Goal: Obtain resource: Obtain resource

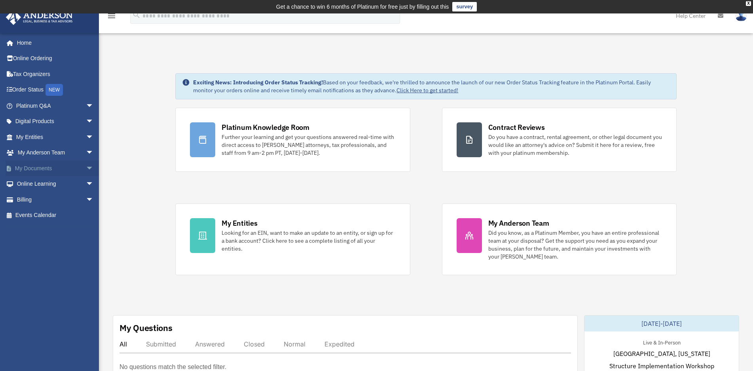
click at [28, 168] on link "My Documents arrow_drop_down" at bounding box center [56, 168] width 100 height 16
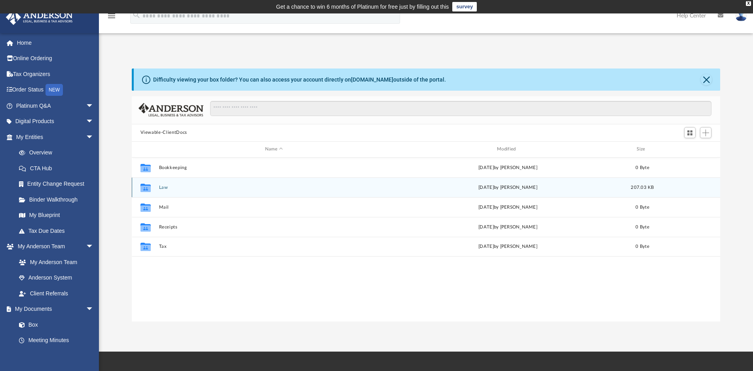
scroll to position [173, 582]
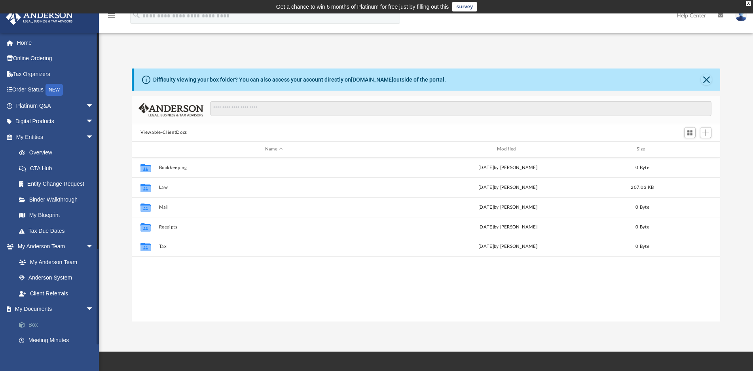
click at [39, 325] on link "Box" at bounding box center [58, 325] width 95 height 16
click at [36, 325] on link "Box" at bounding box center [58, 325] width 95 height 16
click at [86, 309] on span "arrow_drop_down" at bounding box center [94, 309] width 16 height 16
click at [86, 308] on span "arrow_drop_up" at bounding box center [94, 309] width 16 height 16
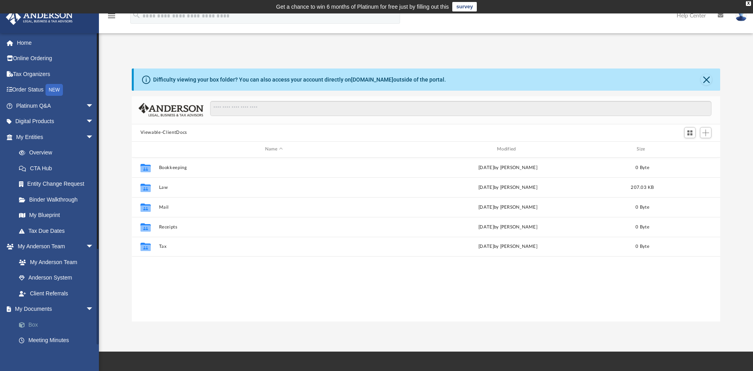
click at [35, 322] on link "Box" at bounding box center [58, 325] width 95 height 16
click at [53, 200] on link "Binder Walkthrough" at bounding box center [58, 199] width 95 height 16
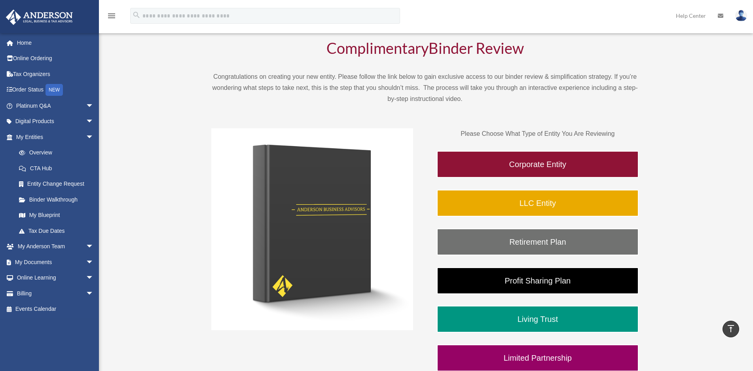
scroll to position [40, 0]
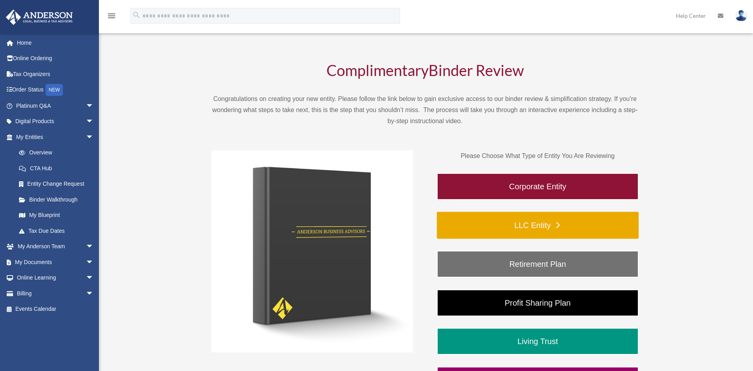
click at [527, 226] on link "LLC Entity" at bounding box center [538, 225] width 202 height 27
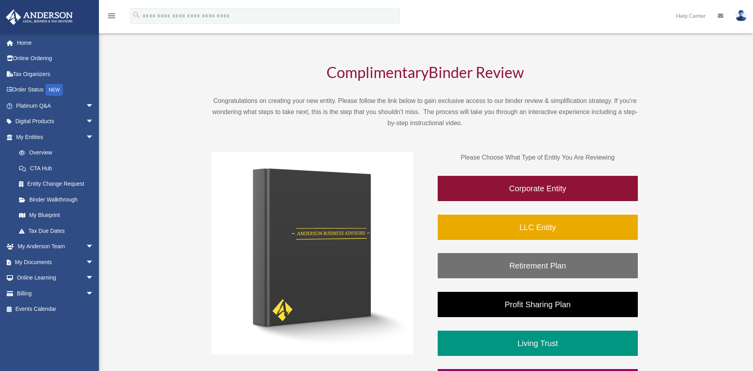
scroll to position [40, 0]
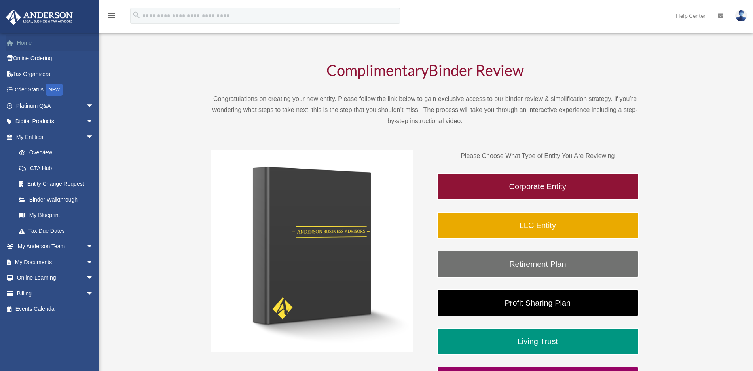
click at [27, 43] on link "Home" at bounding box center [56, 43] width 100 height 16
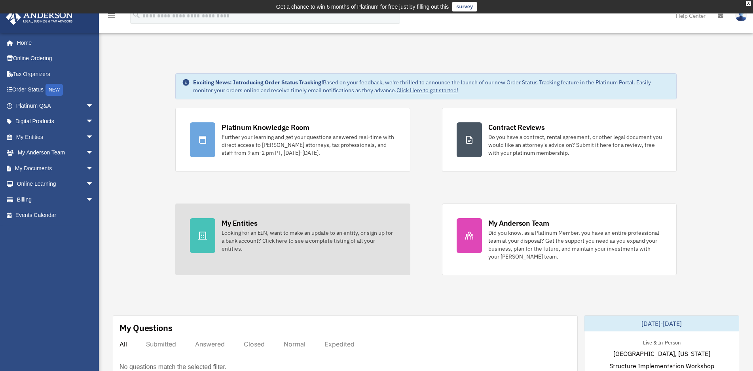
click at [241, 224] on div "My Entities" at bounding box center [240, 223] width 36 height 10
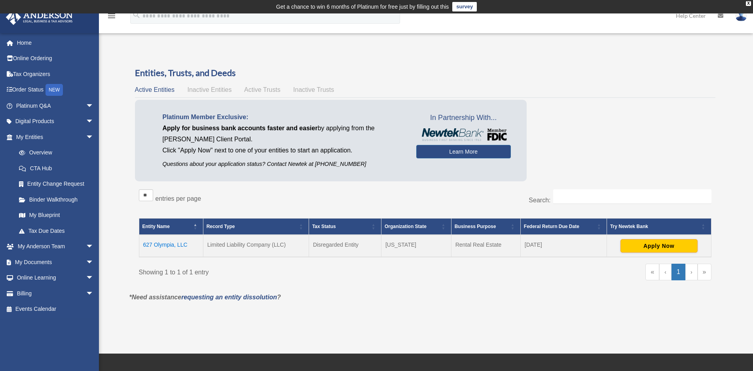
click at [155, 89] on span "Active Entities" at bounding box center [155, 89] width 40 height 7
click at [42, 153] on link "Overview" at bounding box center [58, 153] width 95 height 16
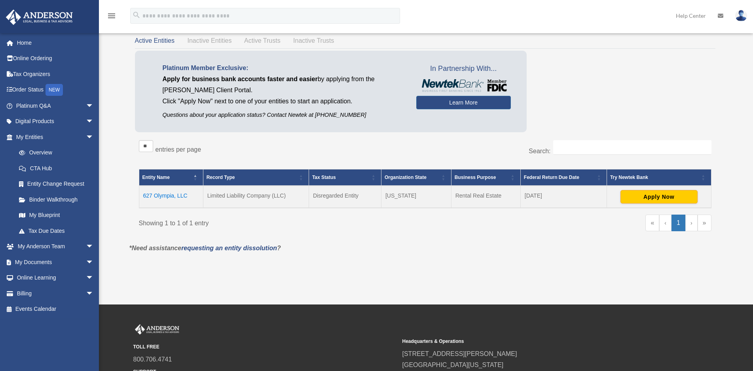
scroll to position [40, 0]
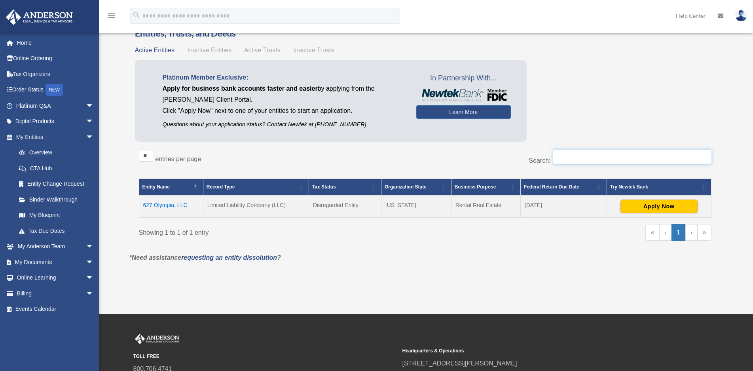
click at [569, 155] on input "Search:" at bounding box center [632, 157] width 158 height 15
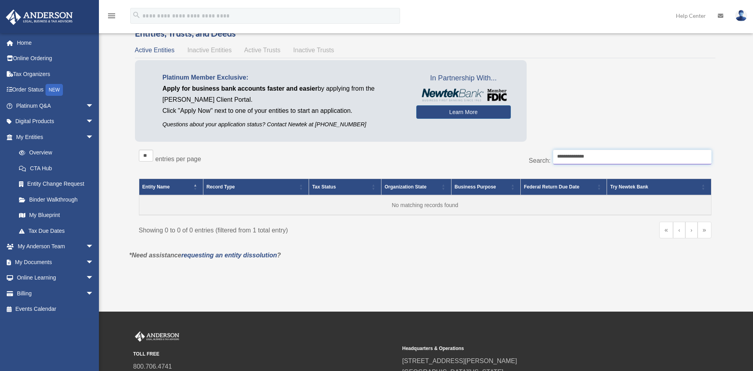
click at [599, 157] on input "**********" at bounding box center [632, 157] width 158 height 15
click at [586, 155] on input "**********" at bounding box center [632, 157] width 158 height 15
click at [559, 156] on input "**********" at bounding box center [632, 157] width 158 height 15
type input "**********"
click at [533, 160] on label "Search:" at bounding box center [540, 160] width 22 height 7
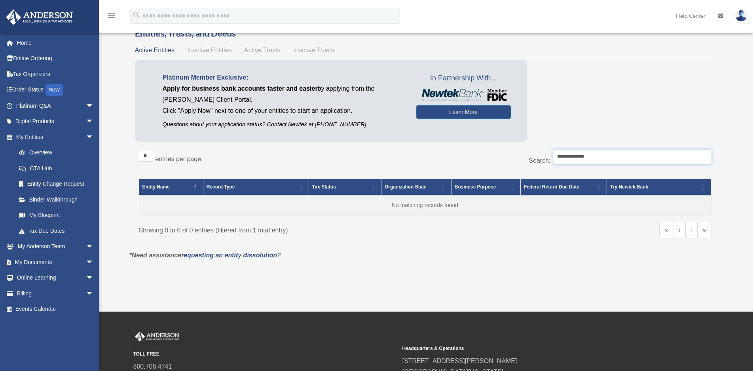
click at [553, 160] on input "**********" at bounding box center [632, 157] width 158 height 15
click at [613, 157] on input "**********" at bounding box center [632, 157] width 158 height 15
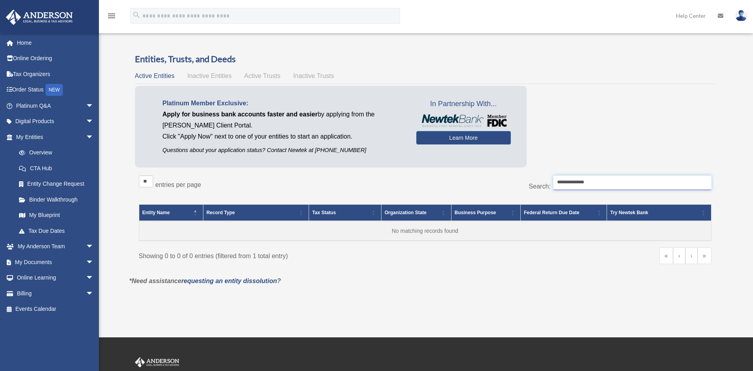
scroll to position [0, 0]
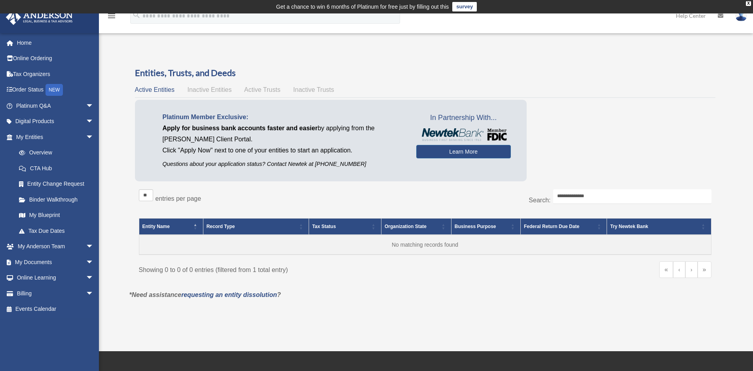
click at [166, 89] on span "Active Entities" at bounding box center [155, 89] width 40 height 7
click at [86, 136] on span "arrow_drop_down" at bounding box center [94, 137] width 16 height 16
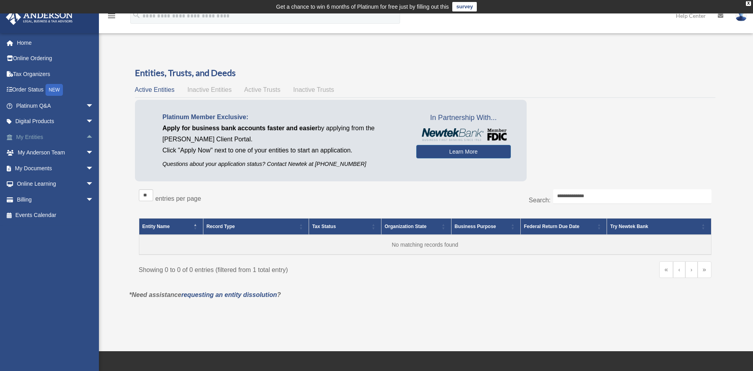
click at [86, 136] on span "arrow_drop_up" at bounding box center [94, 137] width 16 height 16
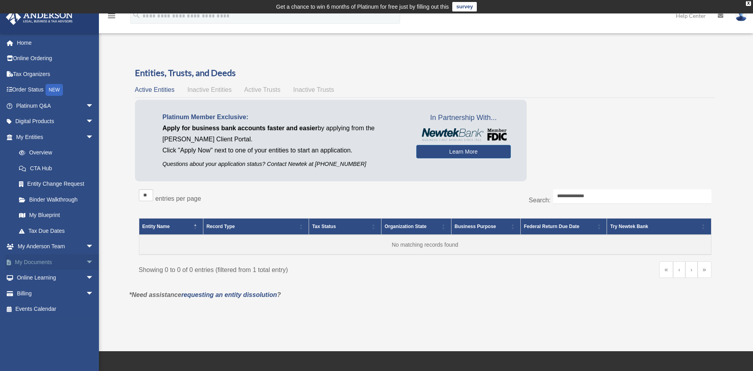
click at [86, 260] on span "arrow_drop_down" at bounding box center [94, 262] width 16 height 16
click at [39, 309] on link "Forms Library" at bounding box center [58, 309] width 95 height 16
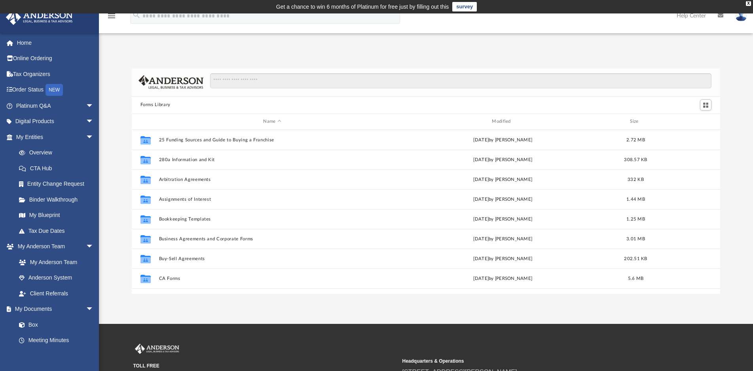
scroll to position [173, 582]
click at [32, 324] on link "Box" at bounding box center [58, 325] width 95 height 16
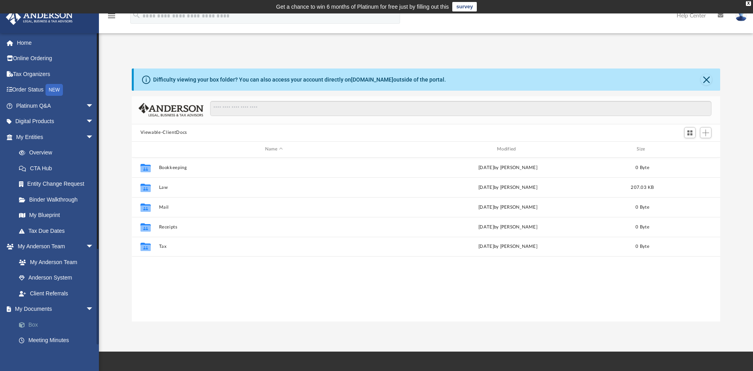
scroll to position [173, 582]
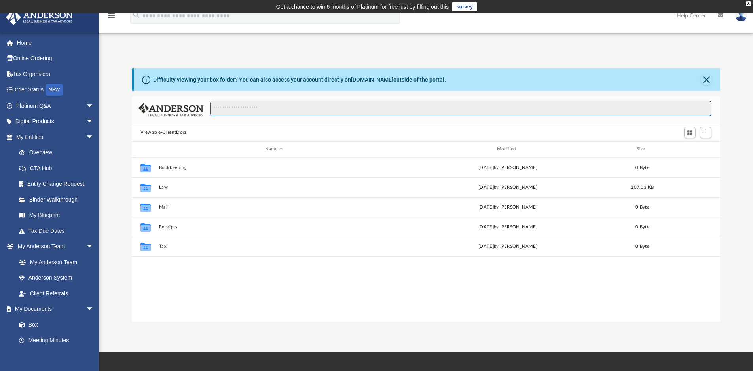
click at [222, 108] on input "Search files and folders" at bounding box center [460, 108] width 501 height 15
click at [169, 131] on button "Viewable-ClientDocs" at bounding box center [163, 132] width 47 height 7
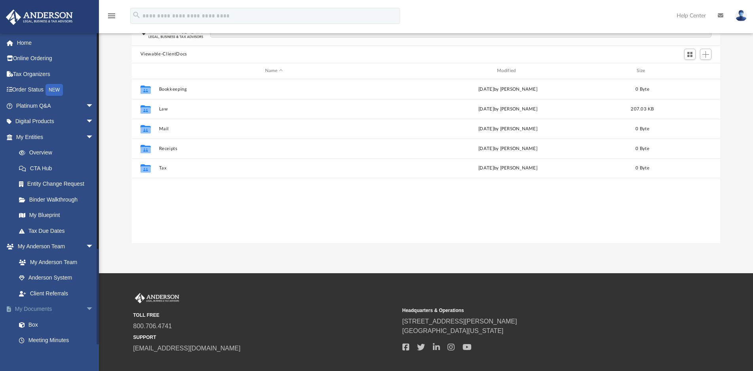
scroll to position [79, 0]
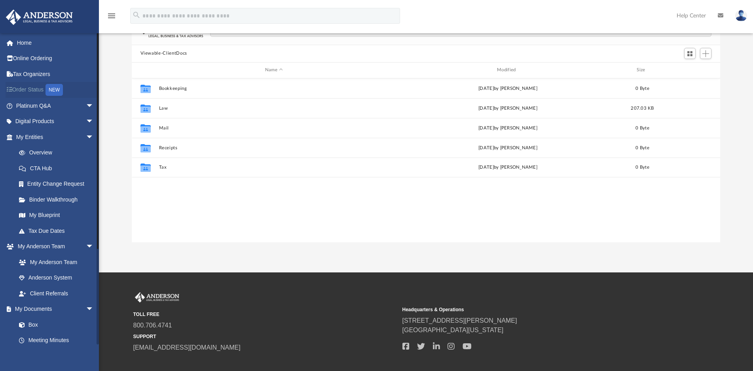
click at [55, 90] on div "NEW" at bounding box center [53, 90] width 17 height 12
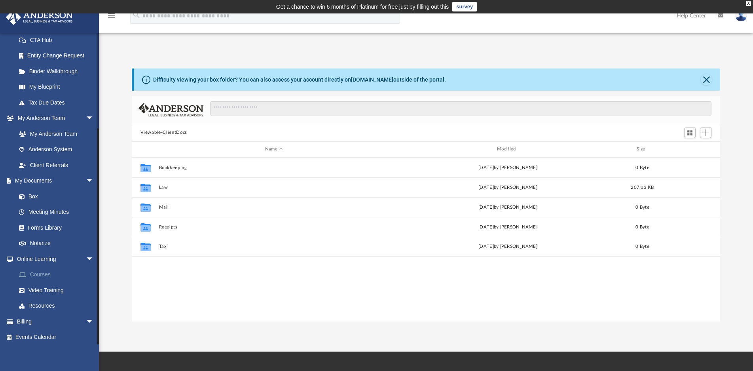
scroll to position [131, 0]
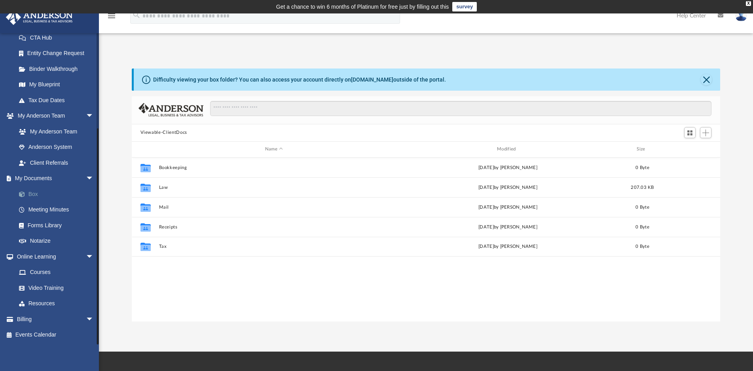
click at [33, 194] on link "Box" at bounding box center [58, 194] width 95 height 16
click at [166, 134] on button "Viewable-ClientDocs" at bounding box center [163, 132] width 47 height 7
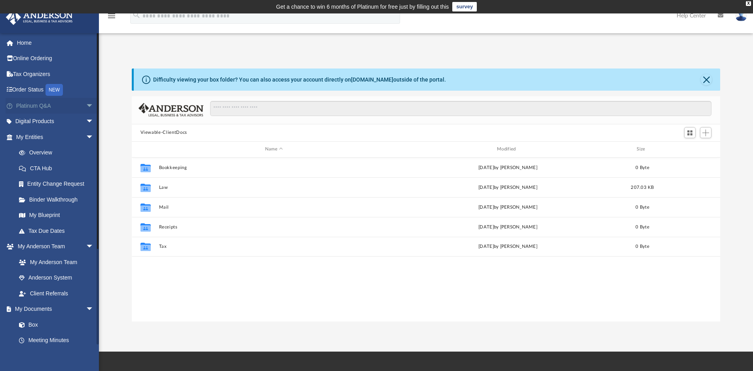
click at [86, 104] on span "arrow_drop_down" at bounding box center [94, 106] width 16 height 16
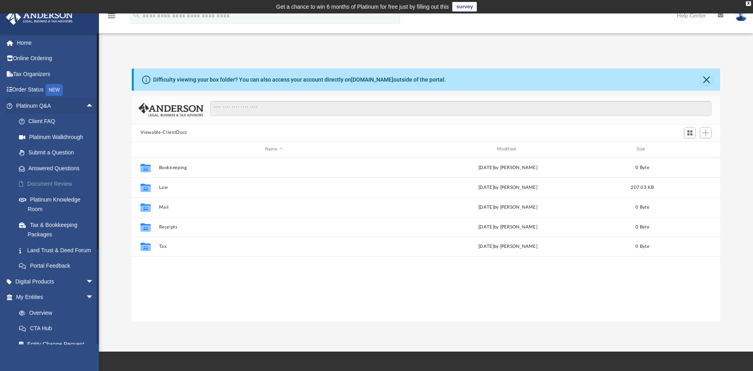
click at [44, 184] on link "Document Review" at bounding box center [58, 184] width 95 height 16
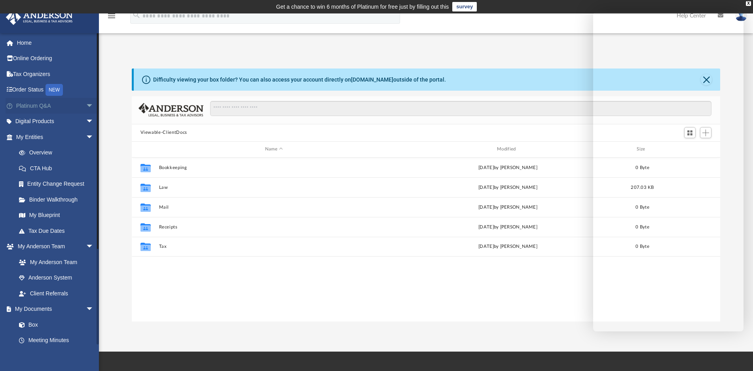
click at [86, 106] on span "arrow_drop_down" at bounding box center [94, 106] width 16 height 16
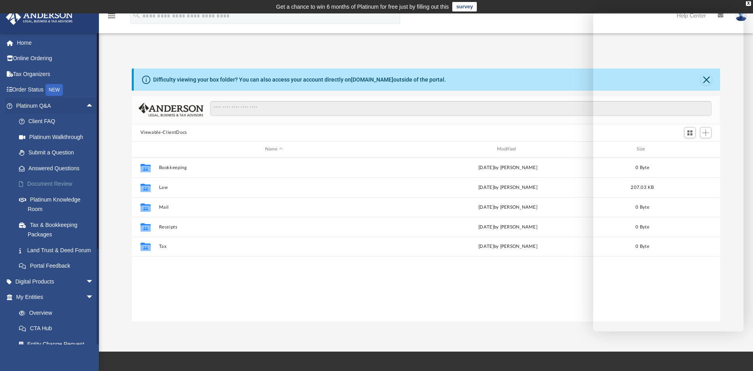
click at [44, 184] on link "Document Review" at bounding box center [58, 184] width 95 height 16
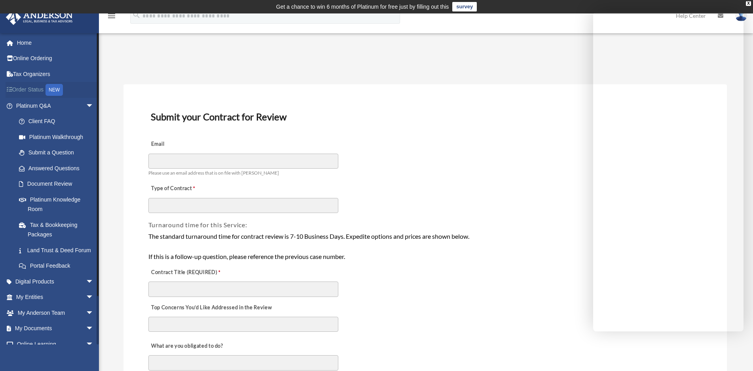
click at [55, 88] on div "NEW" at bounding box center [53, 90] width 17 height 12
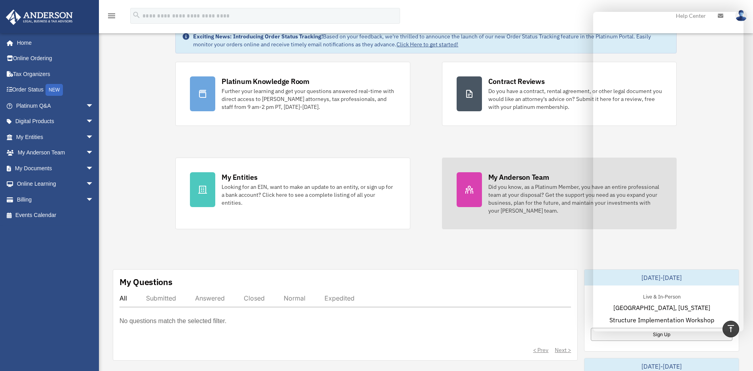
scroll to position [40, 0]
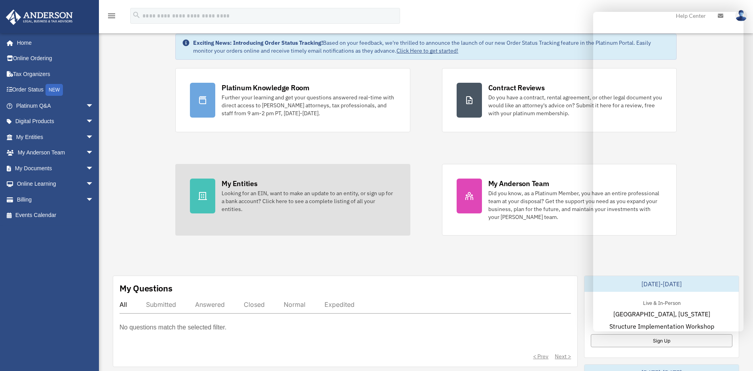
click at [268, 201] on div "Looking for an EIN, want to make an update to an entity, or sign up for a bank …" at bounding box center [309, 201] width 174 height 24
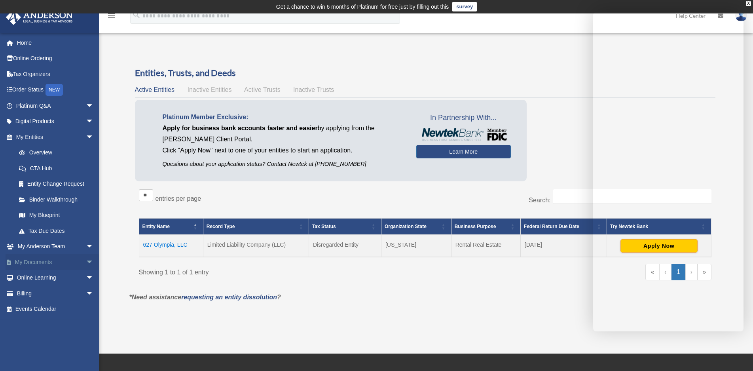
click at [86, 260] on span "arrow_drop_down" at bounding box center [94, 262] width 16 height 16
click at [37, 279] on link "Box" at bounding box center [58, 278] width 95 height 16
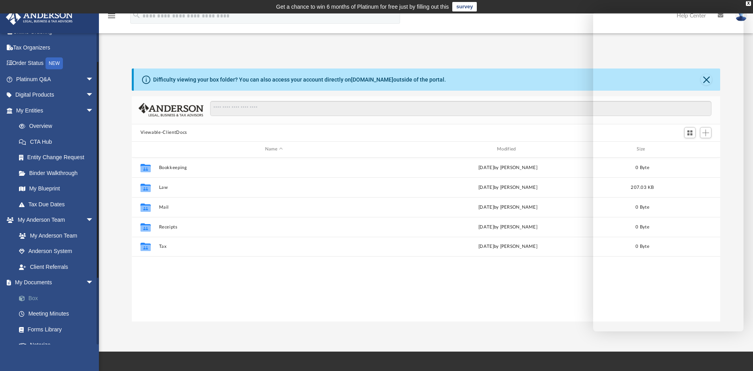
scroll to position [40, 0]
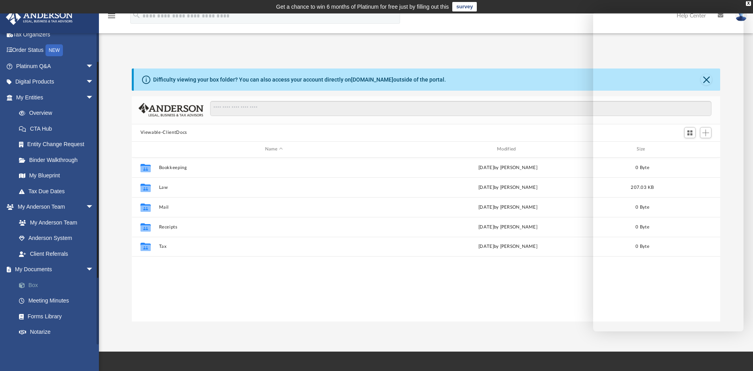
click at [35, 286] on link "Box" at bounding box center [58, 285] width 95 height 16
click at [86, 268] on span "arrow_drop_down" at bounding box center [94, 270] width 16 height 16
click at [86, 268] on span "arrow_drop_up" at bounding box center [94, 270] width 16 height 16
click at [33, 286] on link "Box" at bounding box center [58, 285] width 95 height 16
click at [42, 317] on link "Forms Library" at bounding box center [58, 316] width 95 height 16
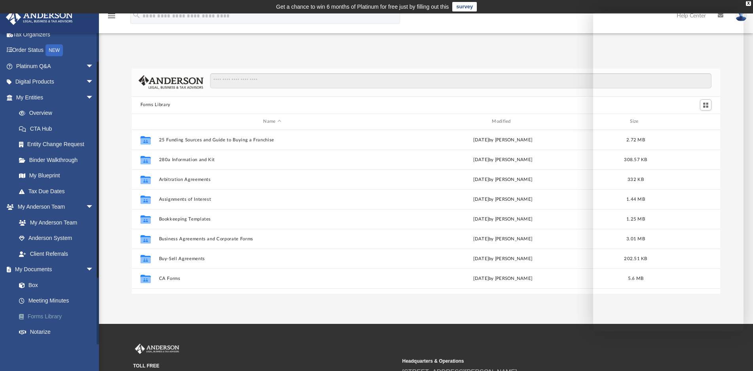
scroll to position [173, 582]
click at [38, 318] on link "Forms Library" at bounding box center [58, 316] width 95 height 16
click at [49, 302] on link "Meeting Minutes" at bounding box center [58, 301] width 95 height 16
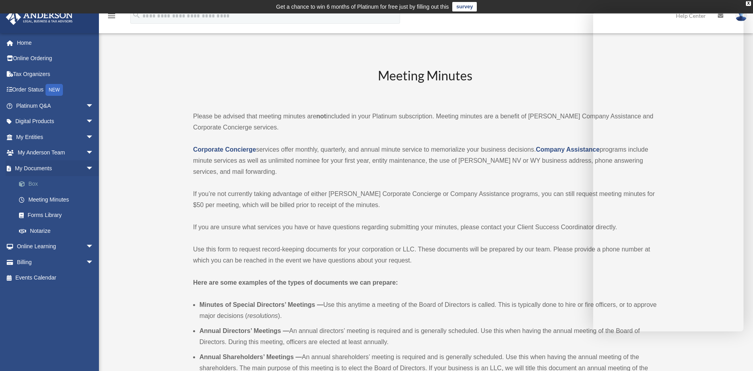
click at [32, 184] on link "Box" at bounding box center [58, 184] width 95 height 16
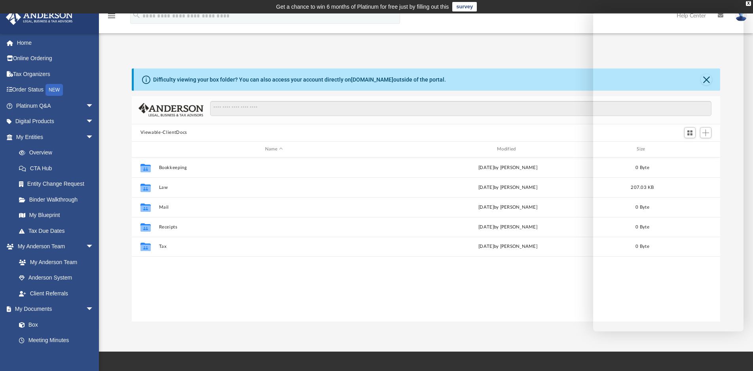
scroll to position [173, 582]
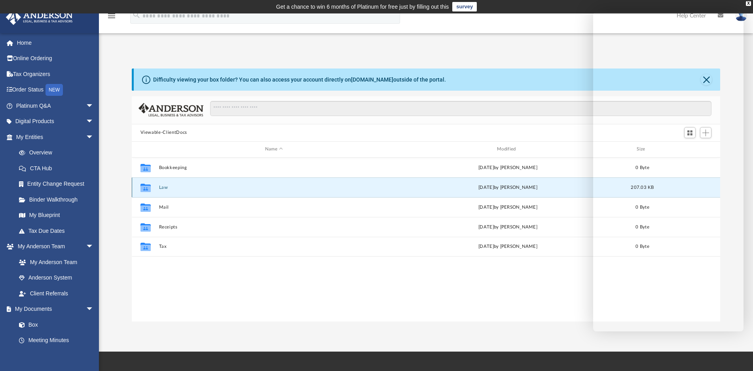
click at [162, 187] on button "Law" at bounding box center [274, 187] width 230 height 5
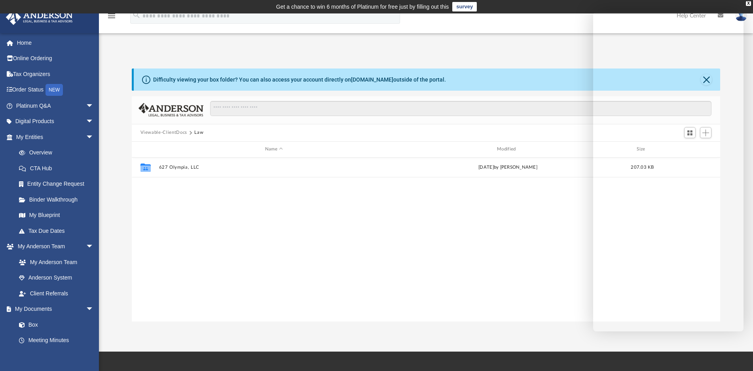
click at [501, 239] on div "Collaborated Folder 627 Olympia, LLC [DATE] by [PERSON_NAME] 207.03 KB" at bounding box center [426, 239] width 589 height 164
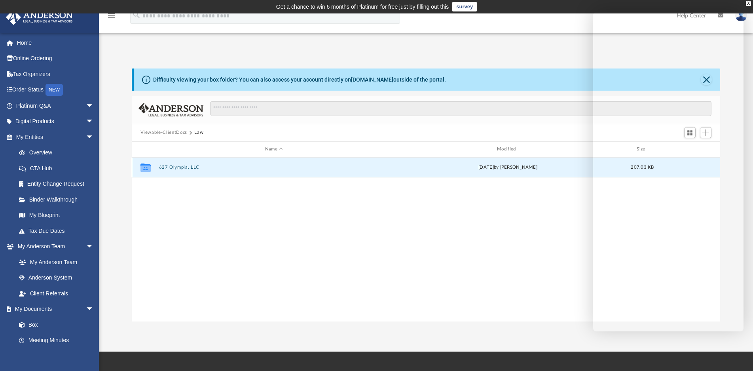
click at [181, 166] on button "627 Olympia, LLC" at bounding box center [274, 167] width 230 height 5
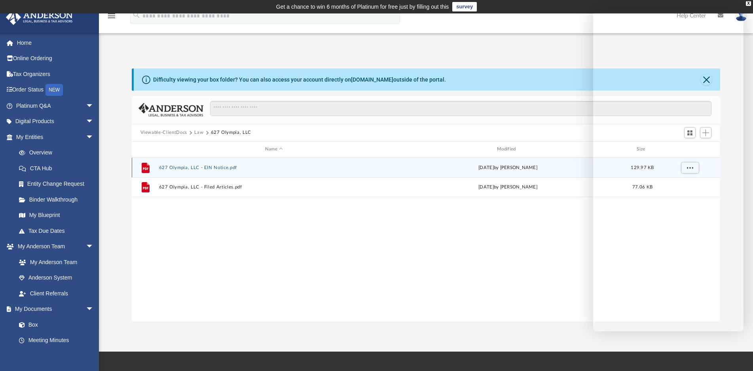
click at [186, 167] on button "627 Olympia, LLC - EIN Notice.pdf" at bounding box center [274, 167] width 230 height 5
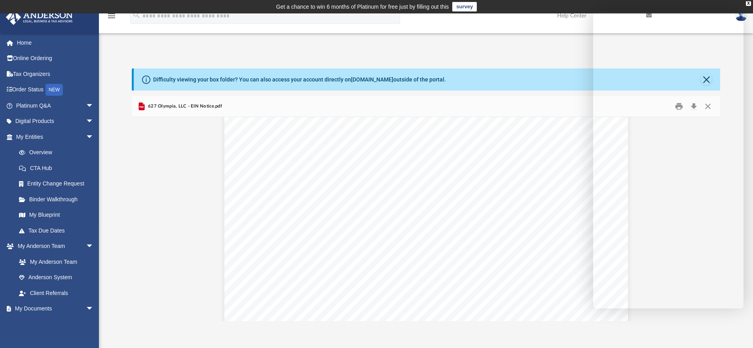
scroll to position [0, 0]
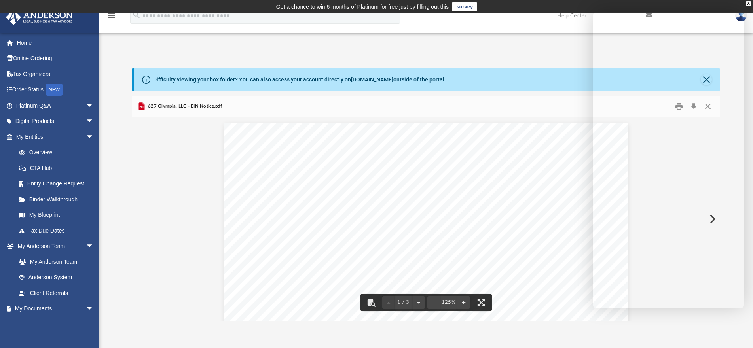
click at [144, 106] on icon "Preview" at bounding box center [141, 106] width 6 height 8
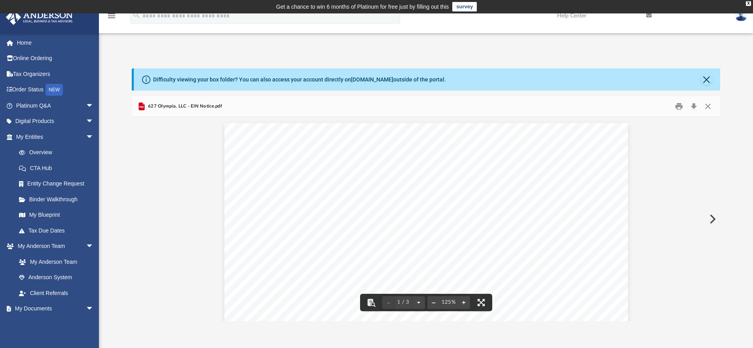
click at [712, 217] on button "Preview" at bounding box center [711, 219] width 17 height 22
drag, startPoint x: 262, startPoint y: 154, endPoint x: 379, endPoint y: 141, distance: 117.4
